Goal: Use online tool/utility: Utilize a website feature to perform a specific function

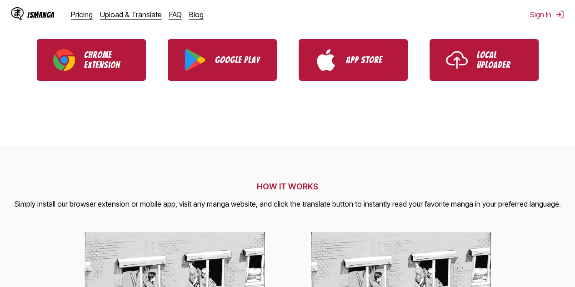
scroll to position [236, 0]
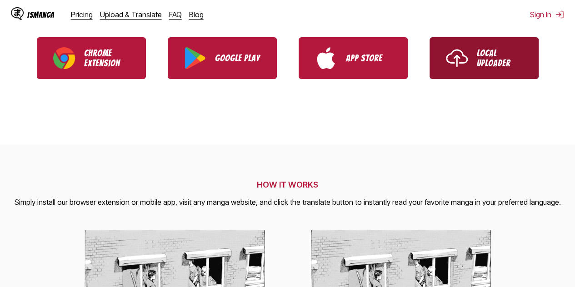
click at [467, 78] on link "Local Uploader" at bounding box center [484, 58] width 109 height 42
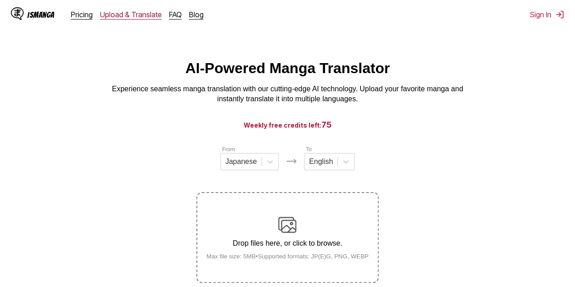
click at [127, 15] on link "Upload & Translate" at bounding box center [131, 14] width 62 height 9
click at [337, 269] on label "Drop files here, or click to browse. Max file size: 5MB • Supported formats: JP…" at bounding box center [287, 237] width 180 height 89
click at [0, 0] on input "Drop files here, or click to browse. Max file size: 5MB • Supported formats: JP…" at bounding box center [0, 0] width 0 height 0
click at [342, 260] on small "Max file size: 5MB • Supported formats: JP(E)G, PNG, WEBP" at bounding box center [287, 256] width 177 height 7
click at [0, 0] on input "Drop files here, or click to browse. Max file size: 5MB • Supported formats: JP…" at bounding box center [0, 0] width 0 height 0
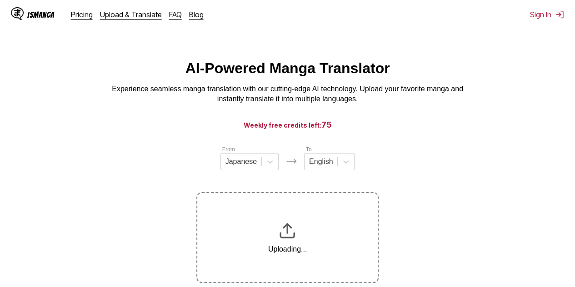
scroll to position [115, 0]
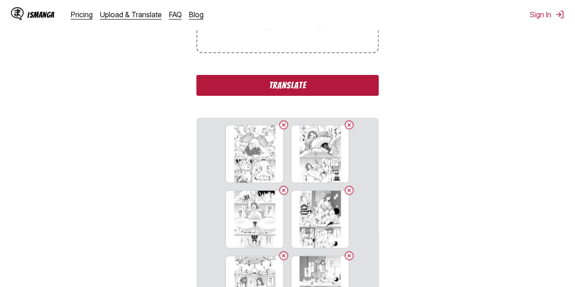
click at [310, 89] on button "Translate" at bounding box center [287, 85] width 182 height 21
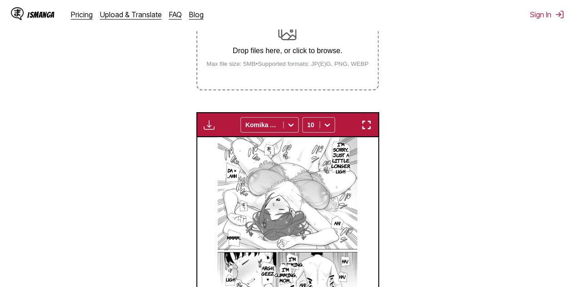
scroll to position [198, 0]
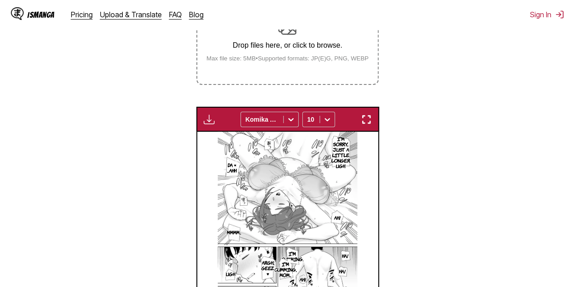
click at [205, 121] on img "button" at bounding box center [209, 119] width 11 height 11
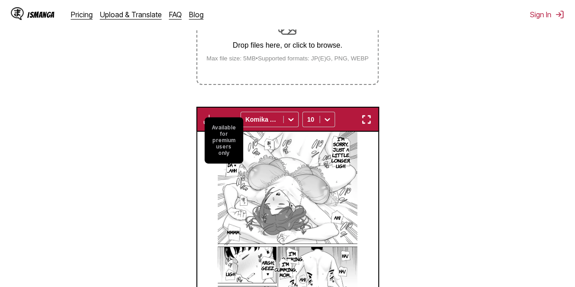
click at [205, 121] on small "Available for premium users only" at bounding box center [224, 140] width 39 height 46
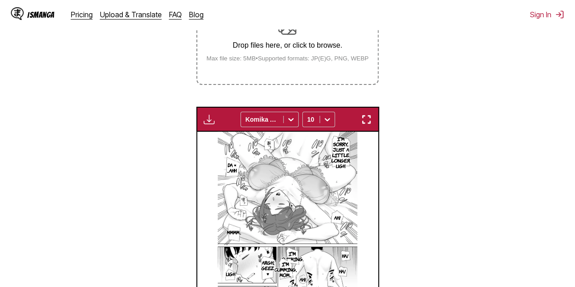
click at [479, 124] on section "From Japanese To English Drop files here, or click to browse. Max file size: 5M…" at bounding box center [287, 149] width 560 height 404
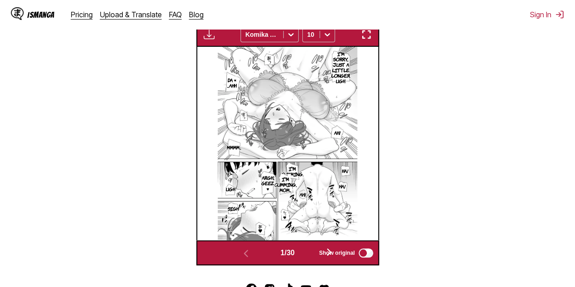
scroll to position [277, 0]
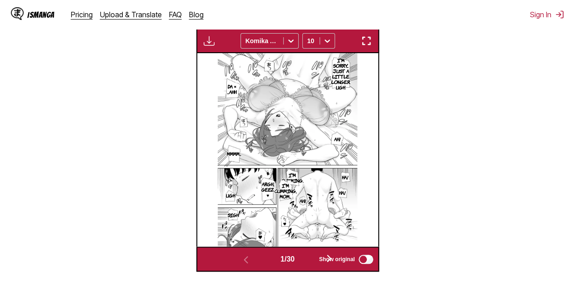
click at [310, 185] on img at bounding box center [287, 150] width 139 height 194
click at [363, 44] on img "button" at bounding box center [366, 40] width 11 height 11
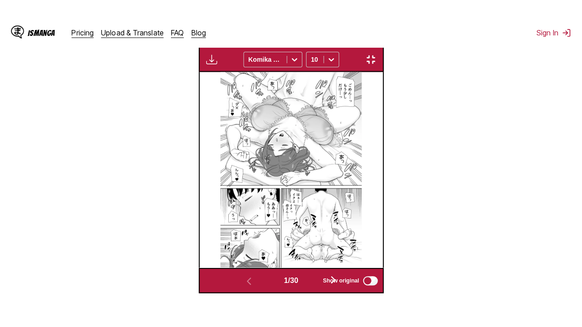
scroll to position [112, 0]
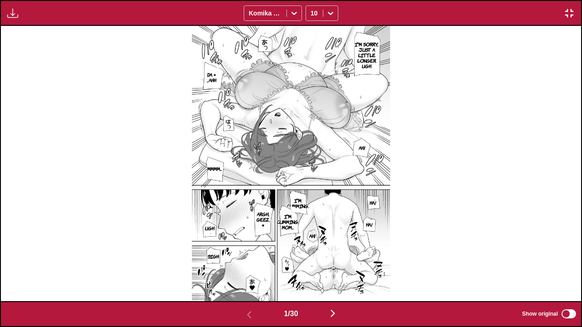
click at [367, 186] on img at bounding box center [291, 163] width 198 height 275
click at [330, 287] on img "button" at bounding box center [332, 313] width 11 height 11
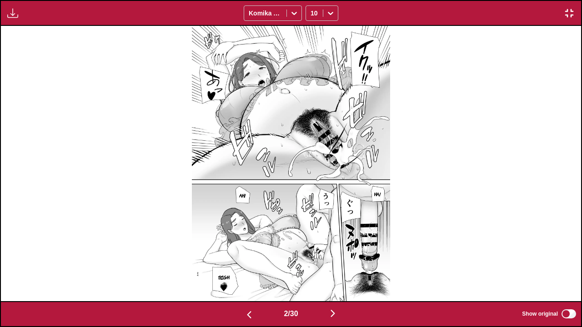
click at [245, 287] on img "button" at bounding box center [249, 315] width 11 height 11
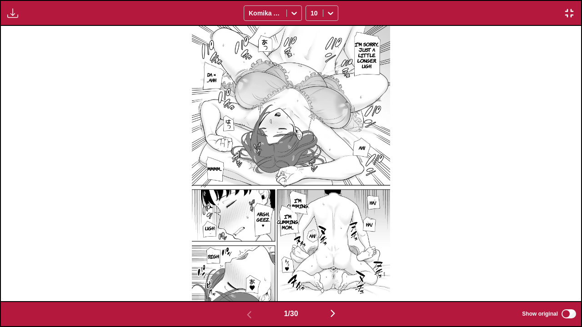
click at [294, 287] on span "1 / 30" at bounding box center [291, 314] width 14 height 8
click at [329, 287] on button "button" at bounding box center [332, 314] width 55 height 13
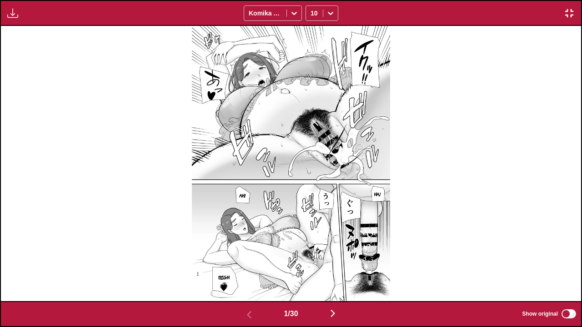
click at [329, 287] on button "button" at bounding box center [332, 314] width 55 height 13
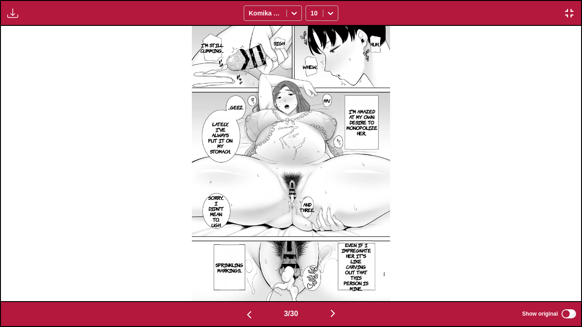
click at [329, 287] on button "button" at bounding box center [332, 314] width 55 height 13
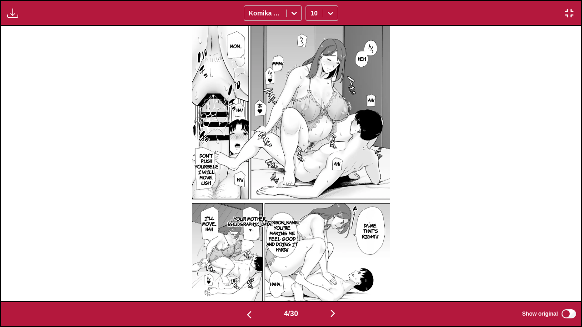
click at [329, 287] on button "button" at bounding box center [332, 314] width 55 height 13
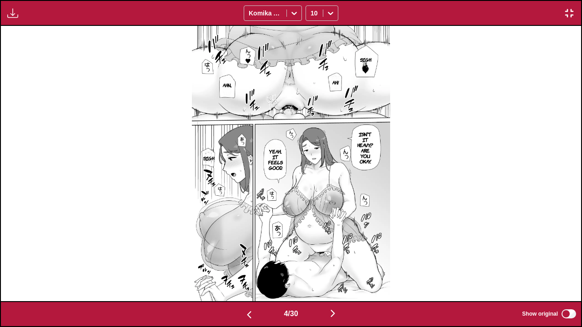
click at [329, 287] on button "button" at bounding box center [332, 314] width 55 height 13
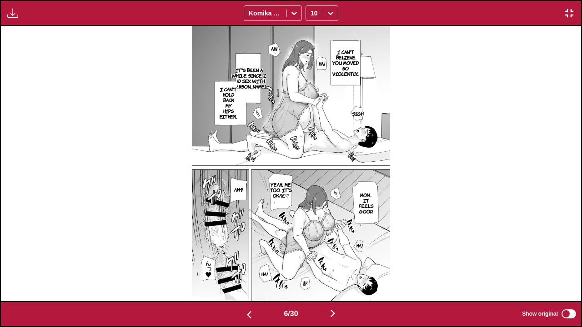
click at [329, 287] on button "button" at bounding box center [332, 314] width 55 height 13
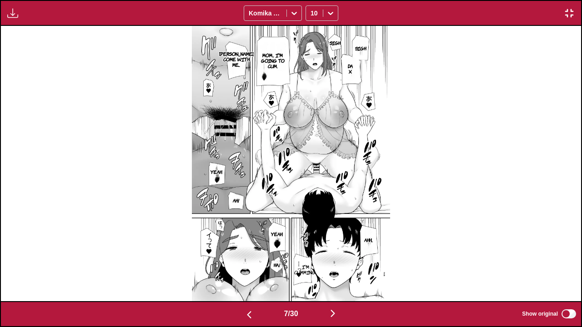
click at [329, 287] on button "button" at bounding box center [332, 314] width 55 height 13
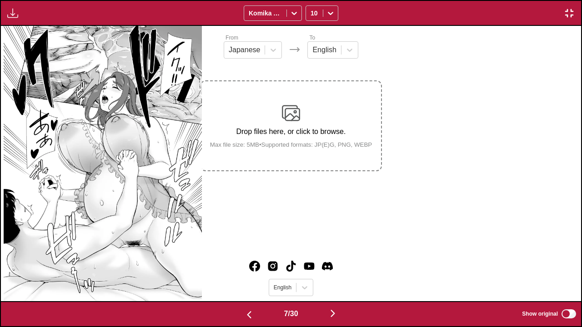
click at [329, 287] on button "button" at bounding box center [332, 314] width 55 height 13
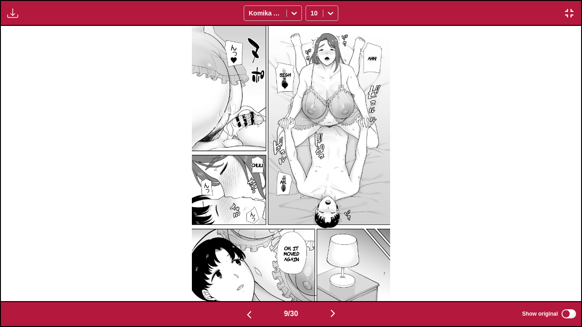
click at [329, 287] on button "button" at bounding box center [332, 314] width 55 height 13
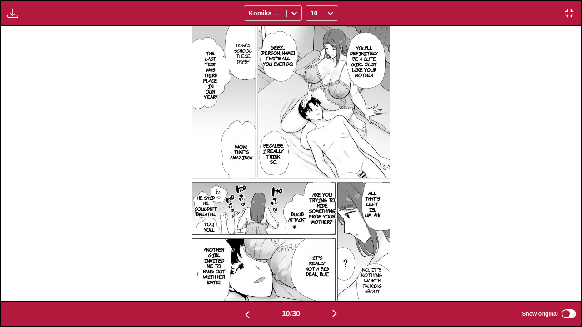
click at [329, 287] on button "button" at bounding box center [334, 314] width 55 height 13
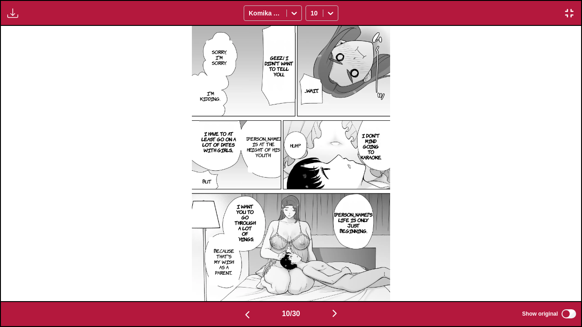
click at [329, 287] on button "button" at bounding box center [334, 314] width 55 height 13
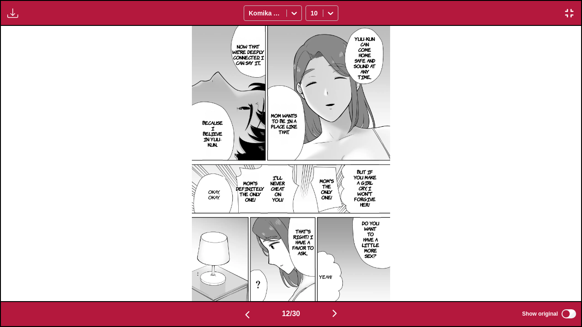
click at [329, 287] on button "button" at bounding box center [334, 314] width 55 height 13
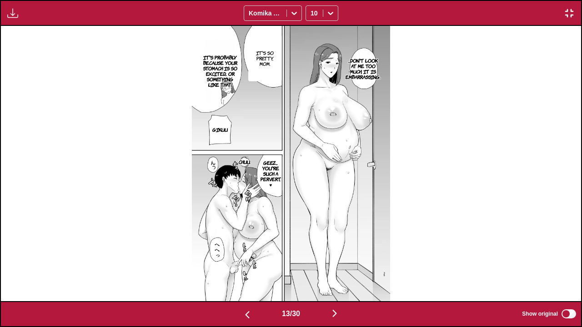
click at [329, 287] on button "button" at bounding box center [334, 314] width 55 height 13
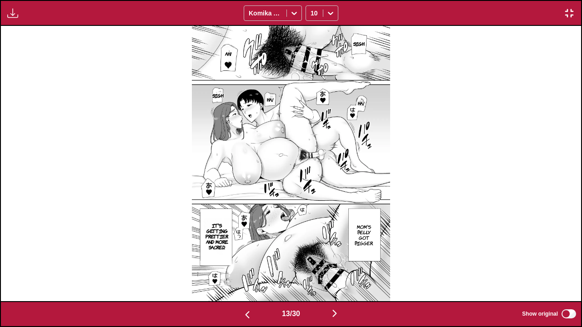
click at [329, 287] on button "button" at bounding box center [334, 314] width 55 height 13
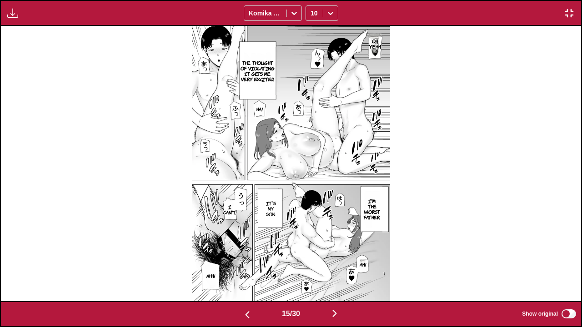
click at [329, 287] on button "button" at bounding box center [334, 314] width 55 height 13
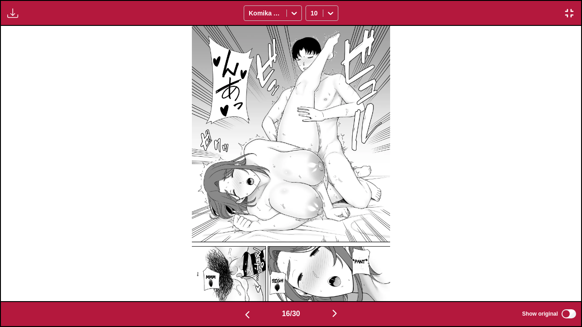
click at [329, 287] on button "button" at bounding box center [334, 314] width 55 height 13
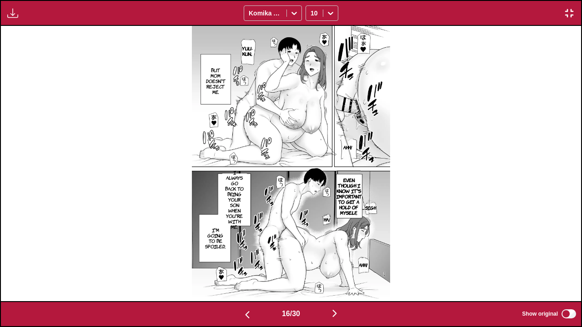
click at [329, 287] on button "button" at bounding box center [334, 314] width 55 height 13
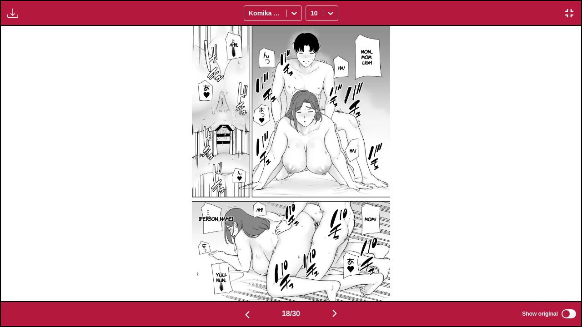
click at [329, 287] on button "button" at bounding box center [334, 314] width 55 height 13
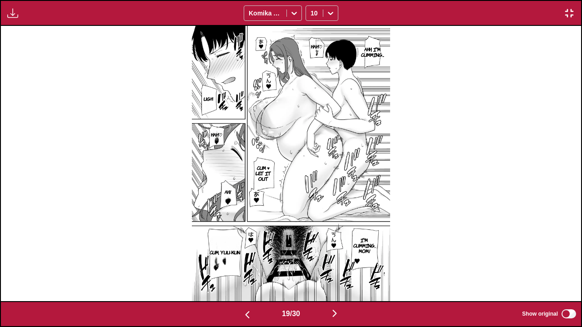
click at [329, 287] on button "button" at bounding box center [334, 314] width 55 height 13
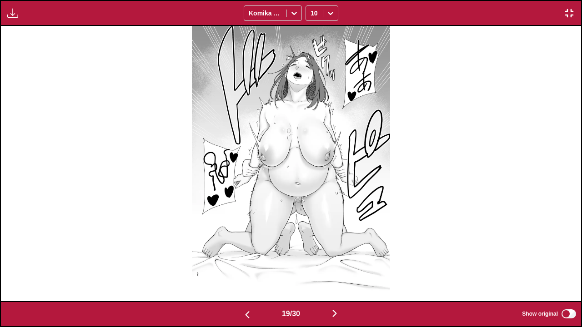
click at [329, 287] on button "button" at bounding box center [334, 314] width 55 height 13
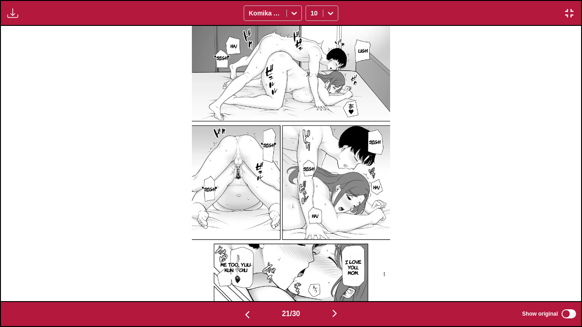
click at [329, 287] on button "button" at bounding box center [334, 314] width 55 height 13
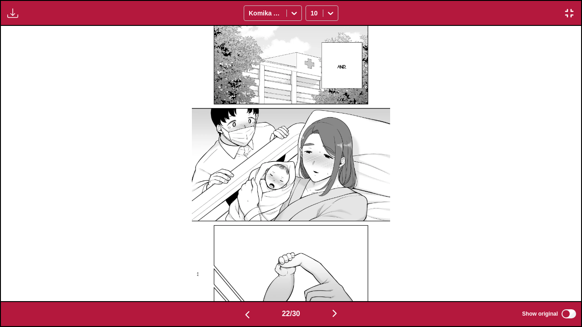
click at [329, 287] on button "button" at bounding box center [334, 314] width 55 height 13
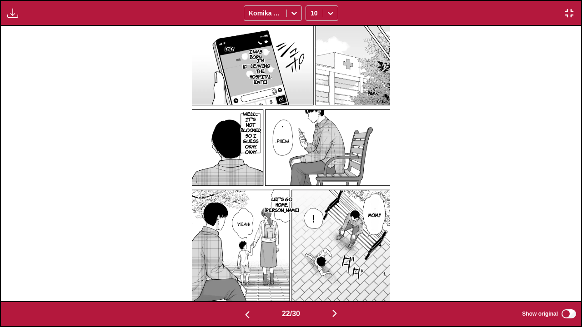
click at [329, 287] on button "button" at bounding box center [334, 314] width 55 height 13
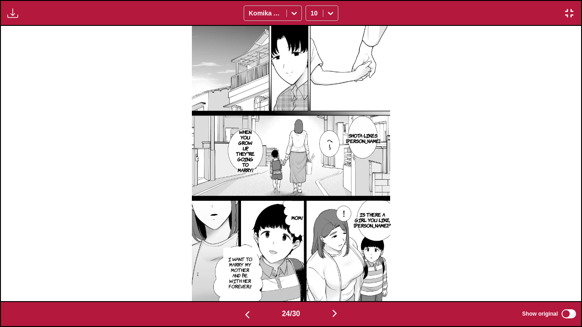
click at [329, 287] on button "button" at bounding box center [334, 314] width 55 height 13
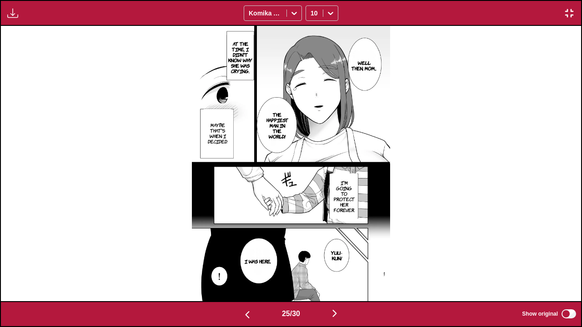
click at [329, 287] on button "button" at bounding box center [334, 314] width 55 height 13
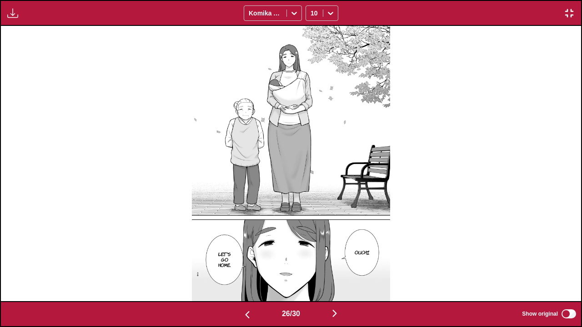
click at [329, 287] on button "button" at bounding box center [334, 314] width 55 height 13
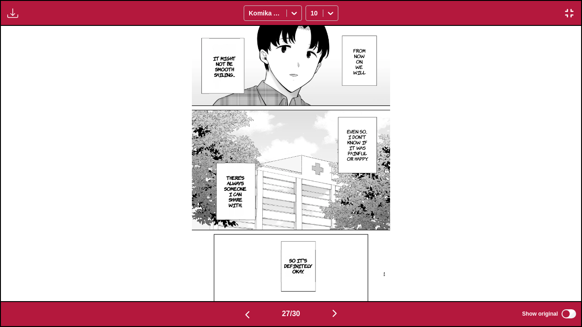
click at [250, 287] on button "button" at bounding box center [247, 314] width 55 height 13
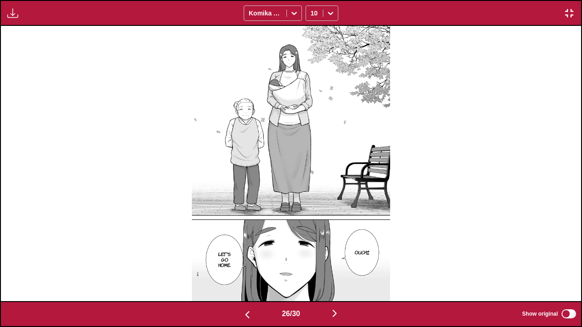
click at [250, 287] on button "button" at bounding box center [247, 314] width 55 height 13
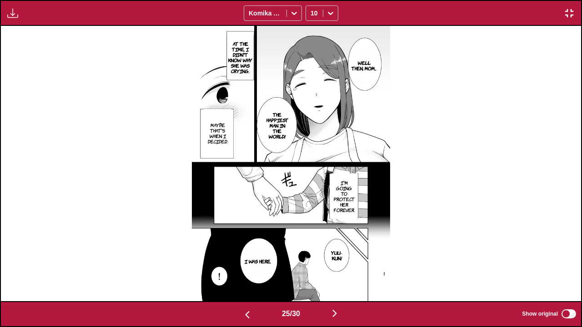
click at [250, 287] on button "button" at bounding box center [247, 314] width 55 height 13
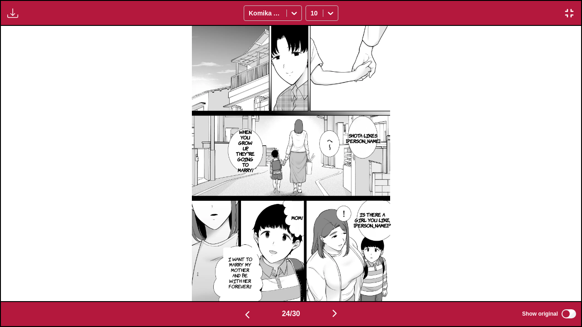
click at [250, 287] on button "button" at bounding box center [247, 314] width 55 height 13
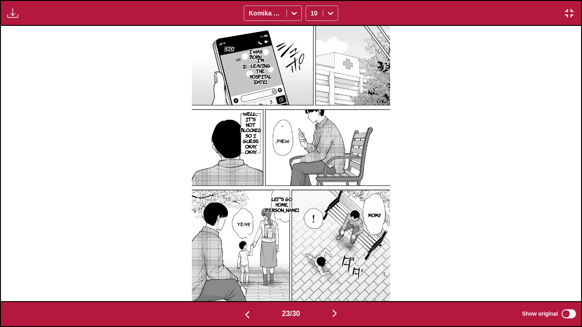
click at [250, 287] on button "button" at bounding box center [247, 314] width 55 height 13
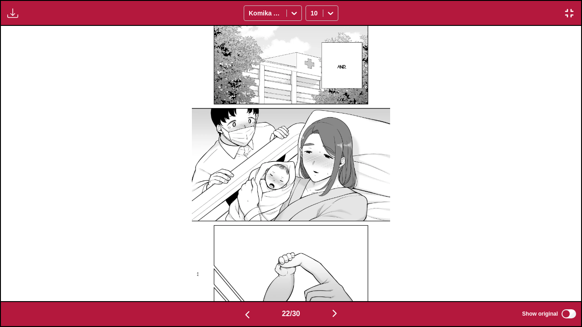
click at [250, 287] on button "button" at bounding box center [247, 314] width 55 height 13
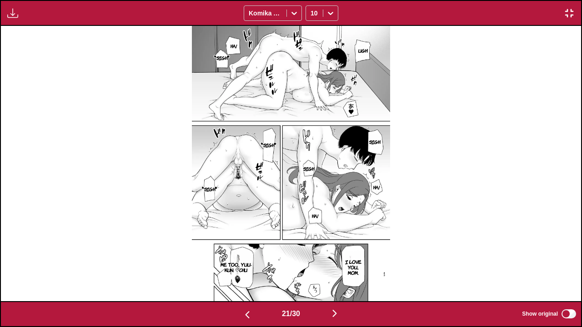
click at [321, 230] on img at bounding box center [291, 163] width 198 height 275
click at [335, 287] on button "button" at bounding box center [334, 314] width 55 height 13
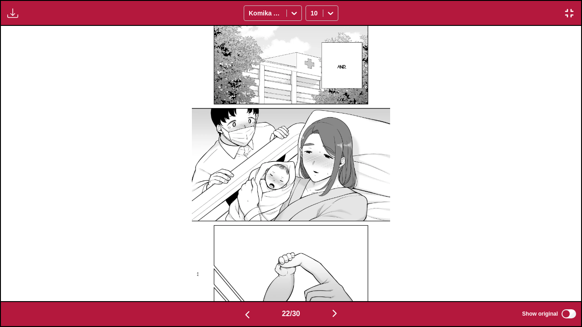
click at [335, 287] on button "button" at bounding box center [334, 314] width 55 height 13
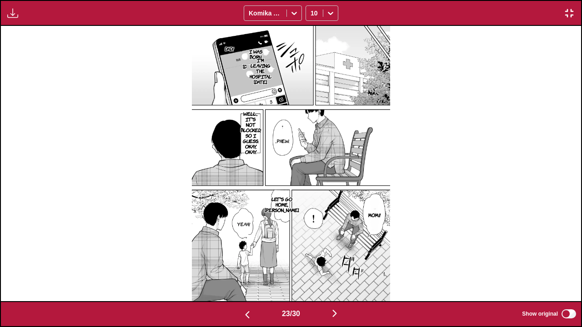
click at [335, 287] on button "button" at bounding box center [334, 314] width 55 height 13
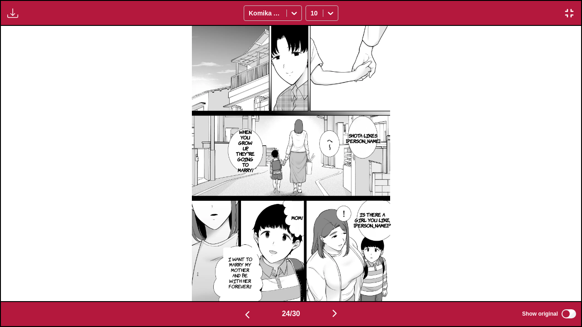
click at [335, 287] on button "button" at bounding box center [334, 314] width 55 height 13
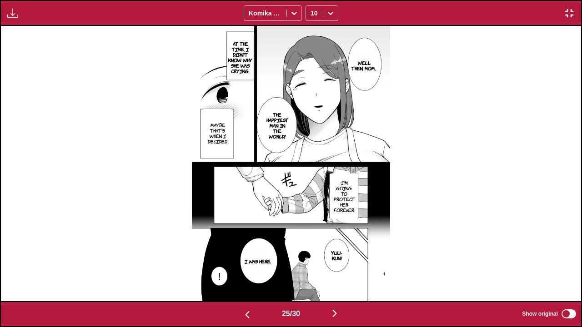
click at [335, 287] on button "button" at bounding box center [334, 314] width 55 height 13
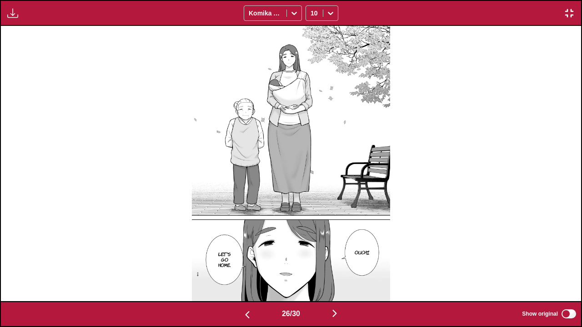
click at [335, 287] on button "button" at bounding box center [334, 314] width 55 height 13
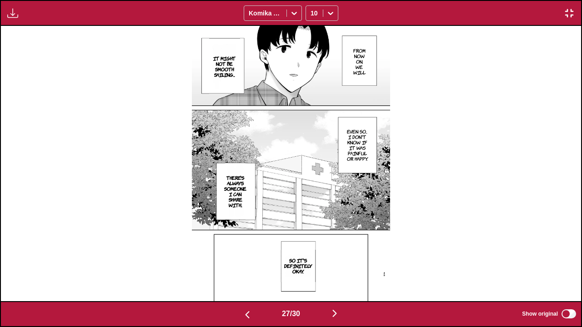
click at [335, 287] on button "button" at bounding box center [334, 314] width 55 height 13
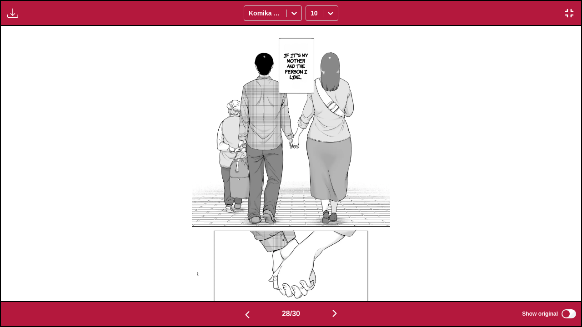
click at [248, 287] on img "button" at bounding box center [247, 315] width 11 height 11
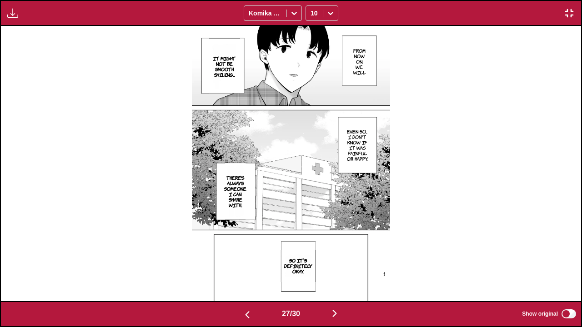
click at [337, 287] on img "button" at bounding box center [334, 313] width 11 height 11
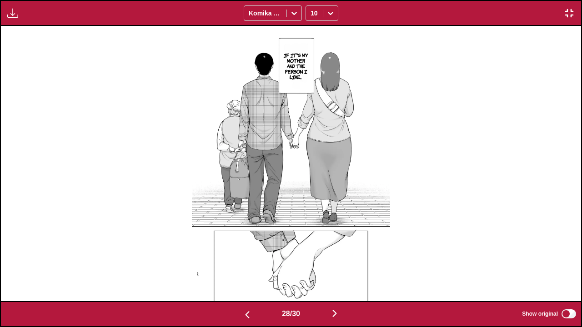
click at [336, 287] on img "button" at bounding box center [334, 313] width 11 height 11
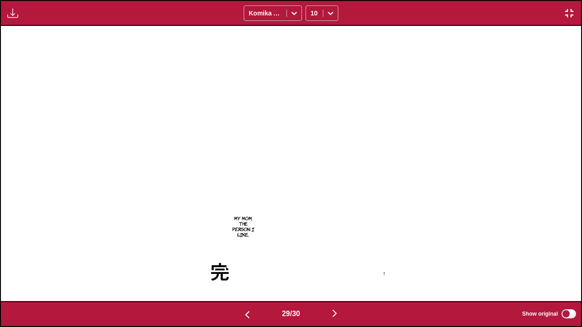
click at [336, 287] on img "button" at bounding box center [334, 313] width 11 height 11
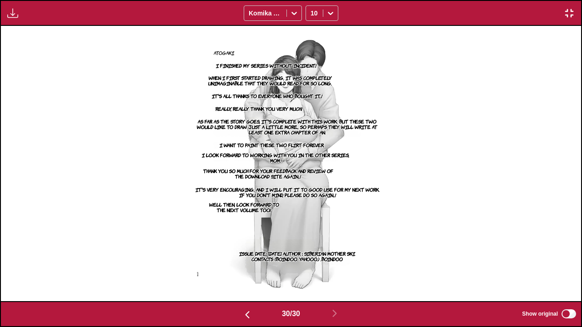
click at [564, 9] on img "button" at bounding box center [569, 13] width 11 height 11
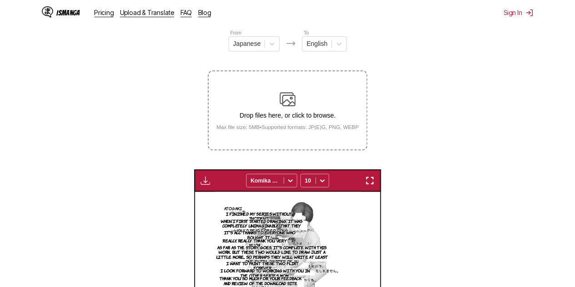
scroll to position [0, 5247]
